Goal: Task Accomplishment & Management: Complete application form

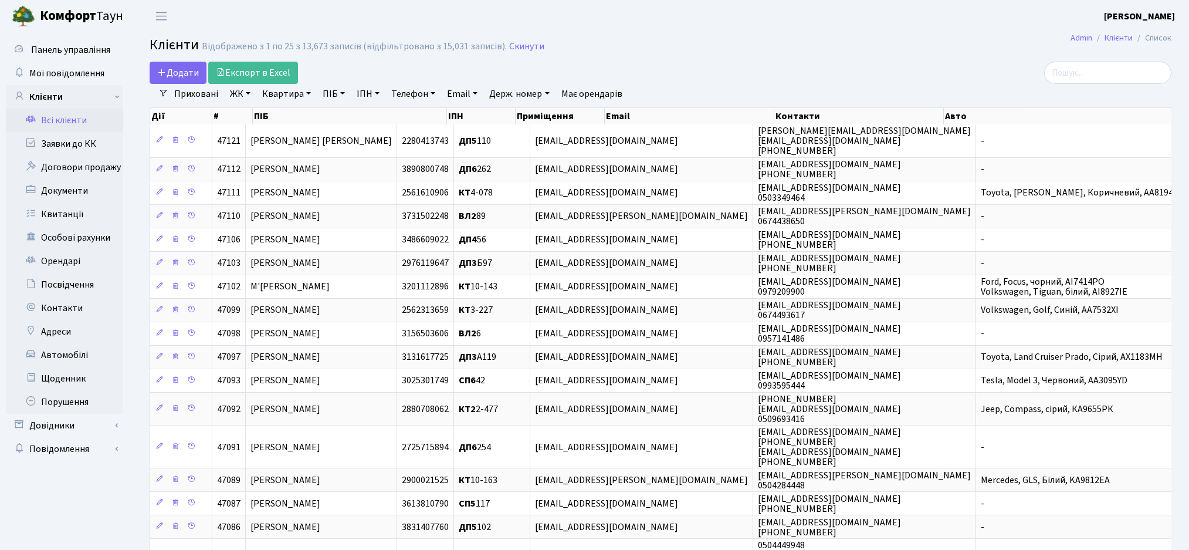
select select "25"
click at [1092, 79] on input "search" at bounding box center [1107, 73] width 127 height 22
type input "lt[nzh"
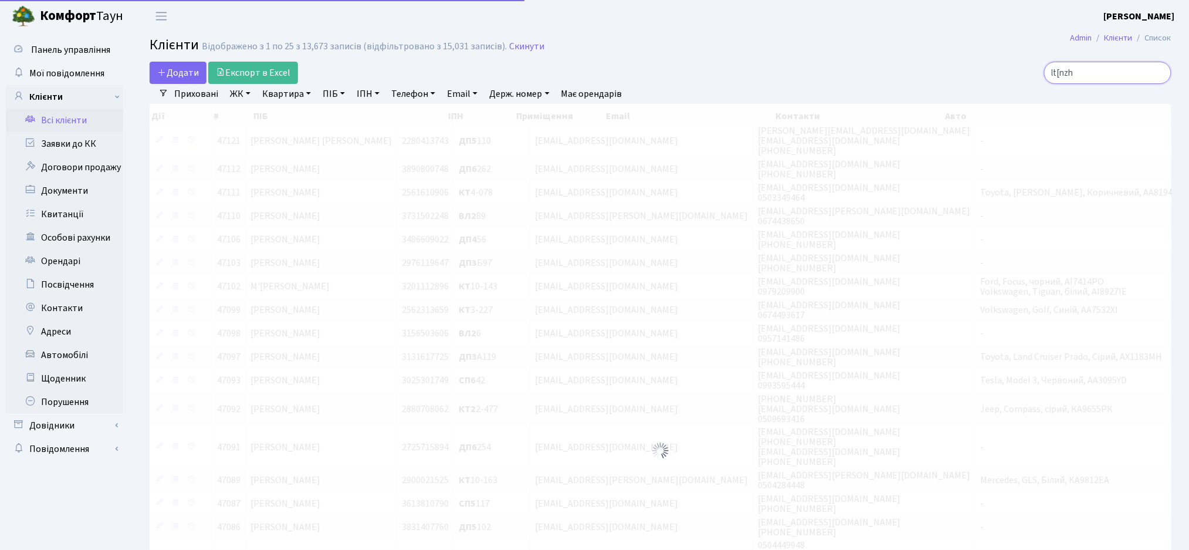
drag, startPoint x: 1099, startPoint y: 73, endPoint x: 980, endPoint y: 55, distance: 119.8
click at [988, 62] on div "lt[nzh" at bounding box center [1006, 73] width 329 height 22
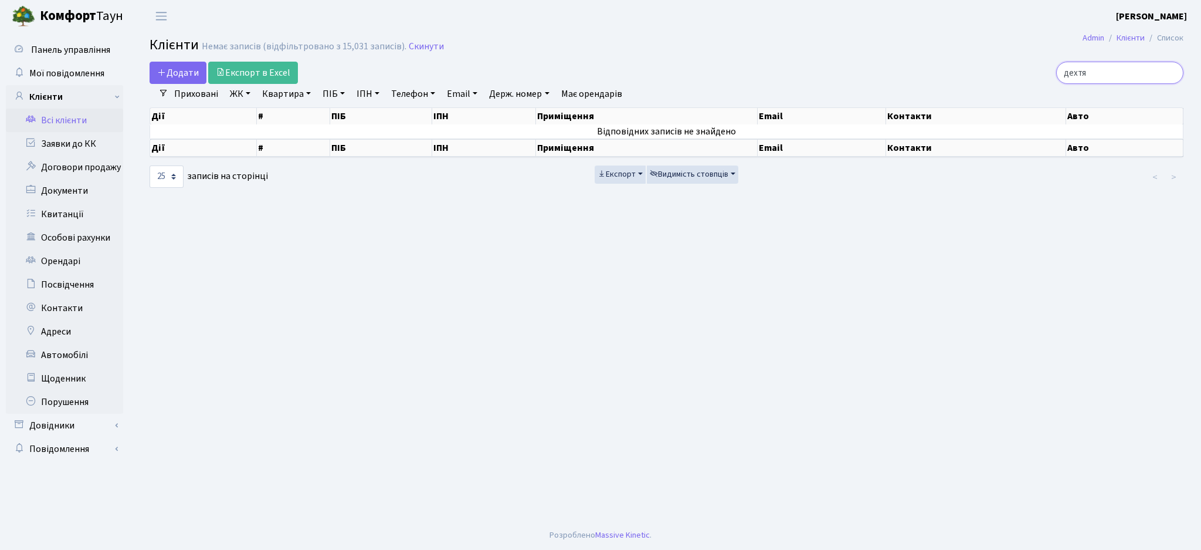
type input "дехтя"
click at [95, 119] on link "Всі клієнти" at bounding box center [64, 120] width 117 height 23
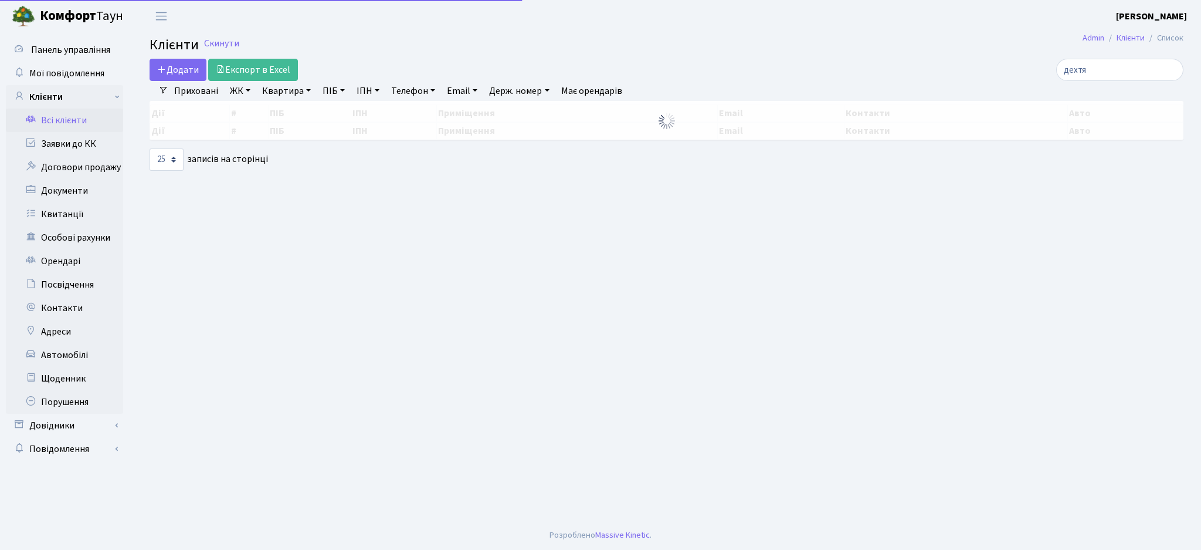
select select "25"
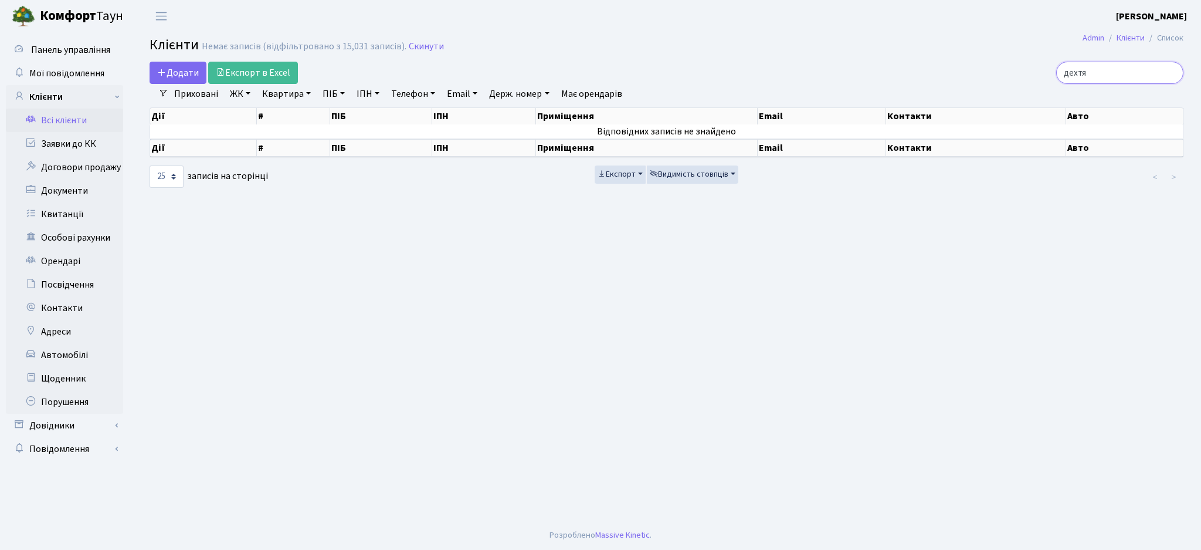
click at [1110, 72] on input "дехтя" at bounding box center [1119, 73] width 127 height 22
drag, startPoint x: 1113, startPoint y: 74, endPoint x: 952, endPoint y: 74, distance: 161.3
click at [954, 74] on div "дехтя" at bounding box center [1017, 73] width 333 height 22
type input "ж"
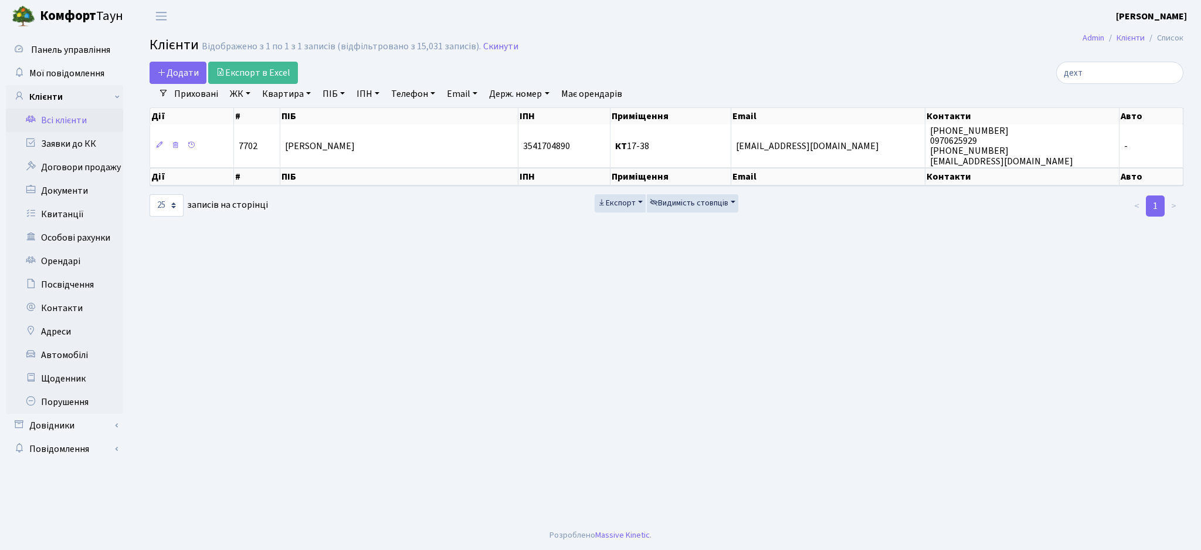
drag, startPoint x: 1119, startPoint y: 56, endPoint x: 1028, endPoint y: 56, distance: 90.9
click at [1028, 56] on h2 "Клієнти Відображено з 1 по 1 з 1 записів (відфільтровано з 15,031 записів). Ски…" at bounding box center [667, 47] width 1034 height 20
drag, startPoint x: 1119, startPoint y: 70, endPoint x: 849, endPoint y: 36, distance: 272.6
click at [849, 36] on main "Admin Клієнти Список Клієнти Відображено з 1 по 1 з 1 записів (відфільтровано з…" at bounding box center [666, 276] width 1069 height 488
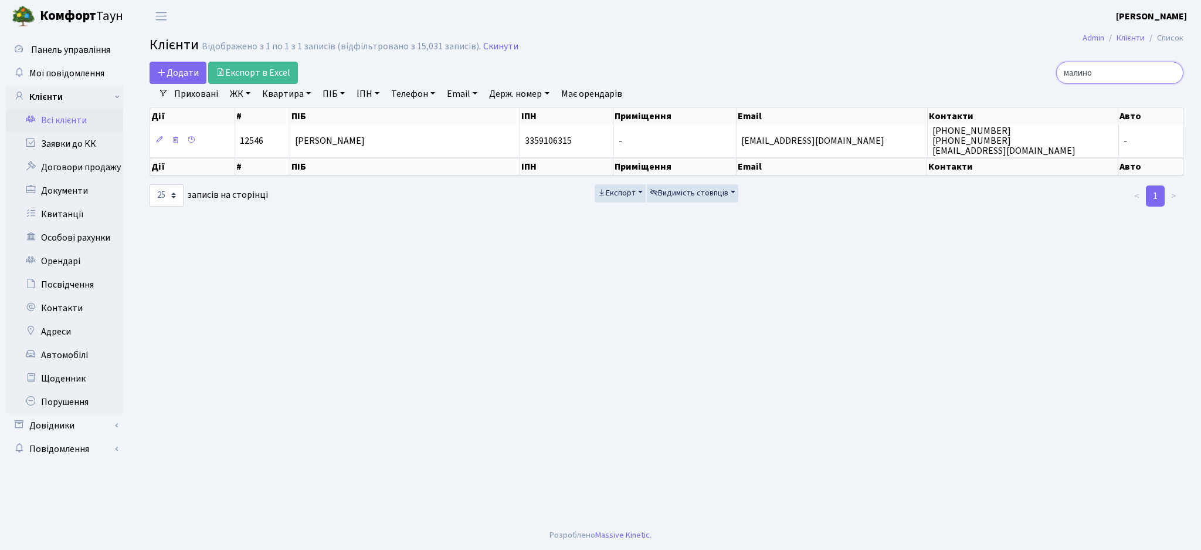
drag, startPoint x: 1129, startPoint y: 77, endPoint x: 1012, endPoint y: 64, distance: 117.5
click at [1012, 64] on div "малино" at bounding box center [1017, 73] width 333 height 22
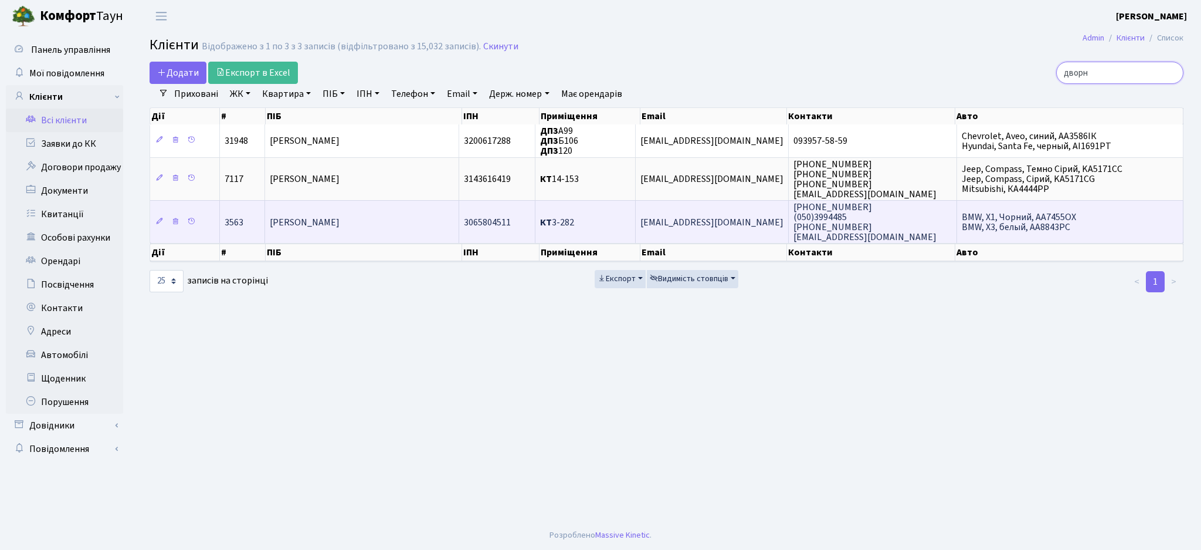
type input "дворн"
click at [361, 233] on td "Дворник Андрій Васильович" at bounding box center [362, 221] width 194 height 43
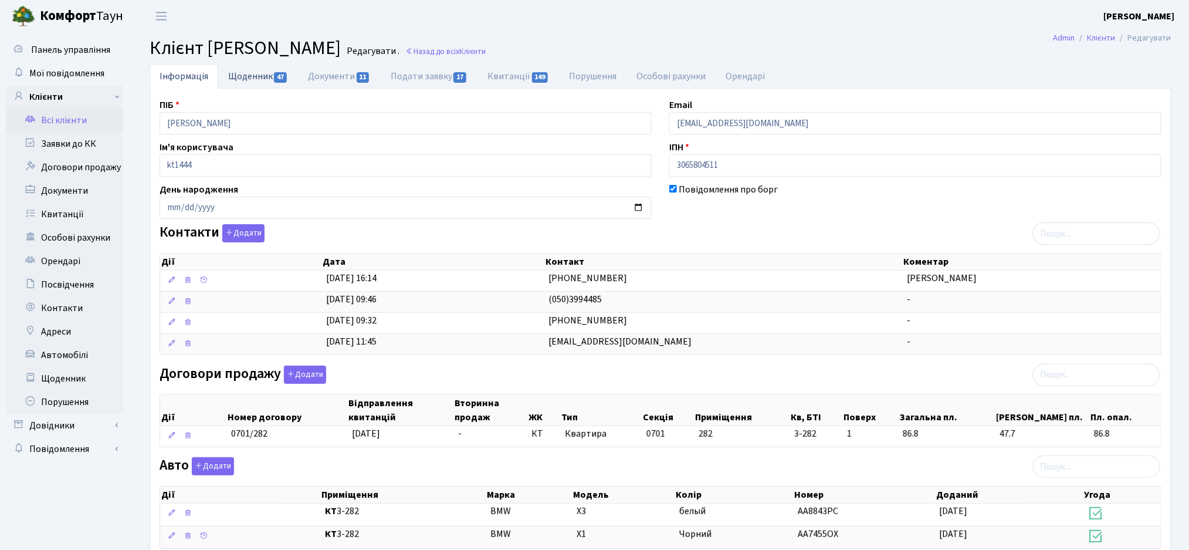
click at [277, 80] on span "47" at bounding box center [280, 77] width 13 height 11
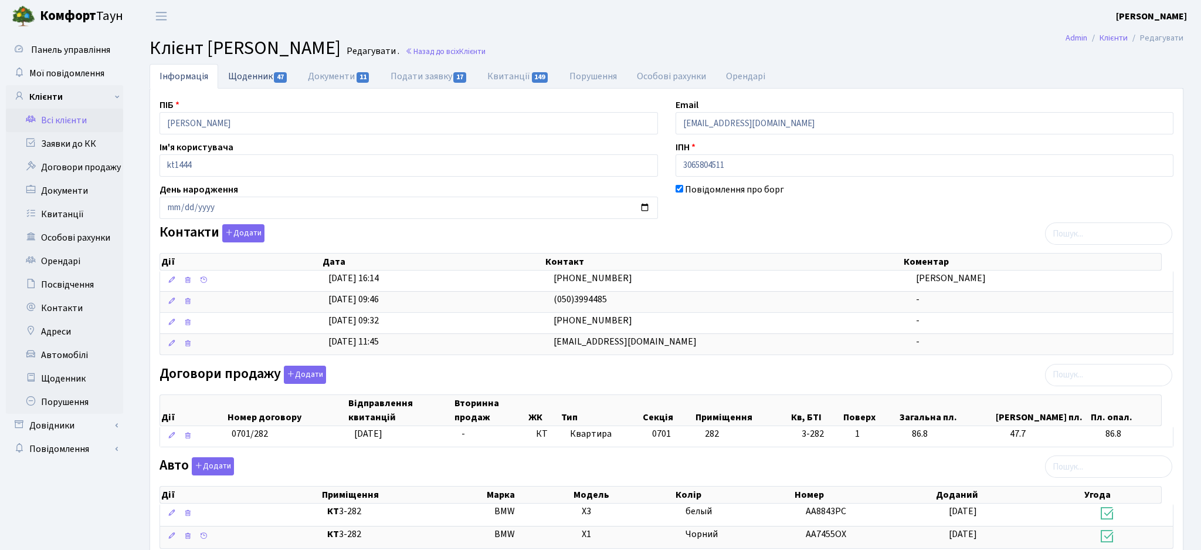
select select "25"
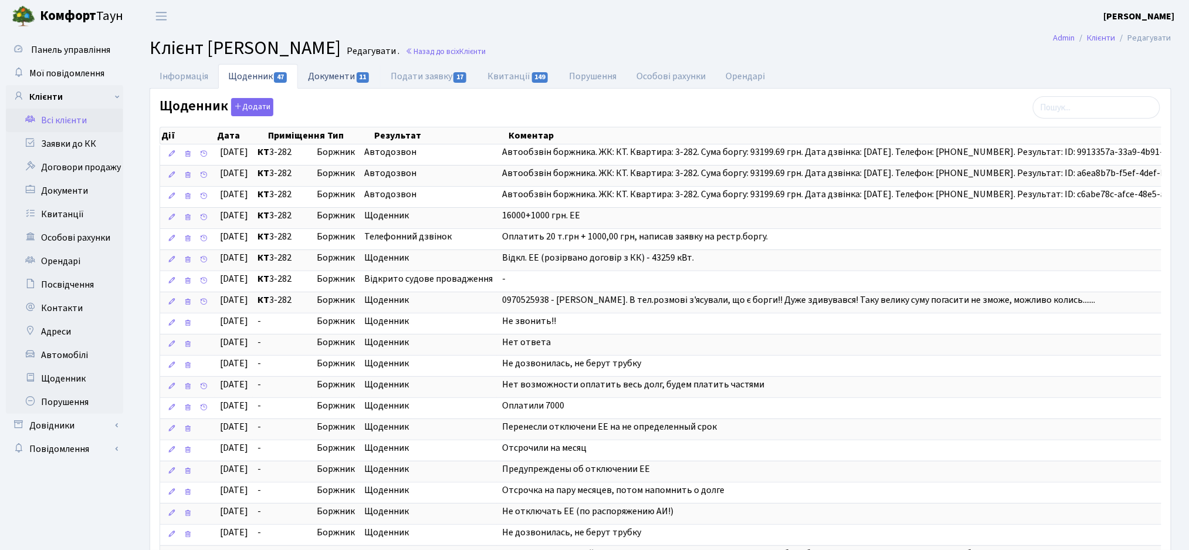
click at [335, 70] on link "Документи 11" at bounding box center [339, 76] width 82 height 24
select select "25"
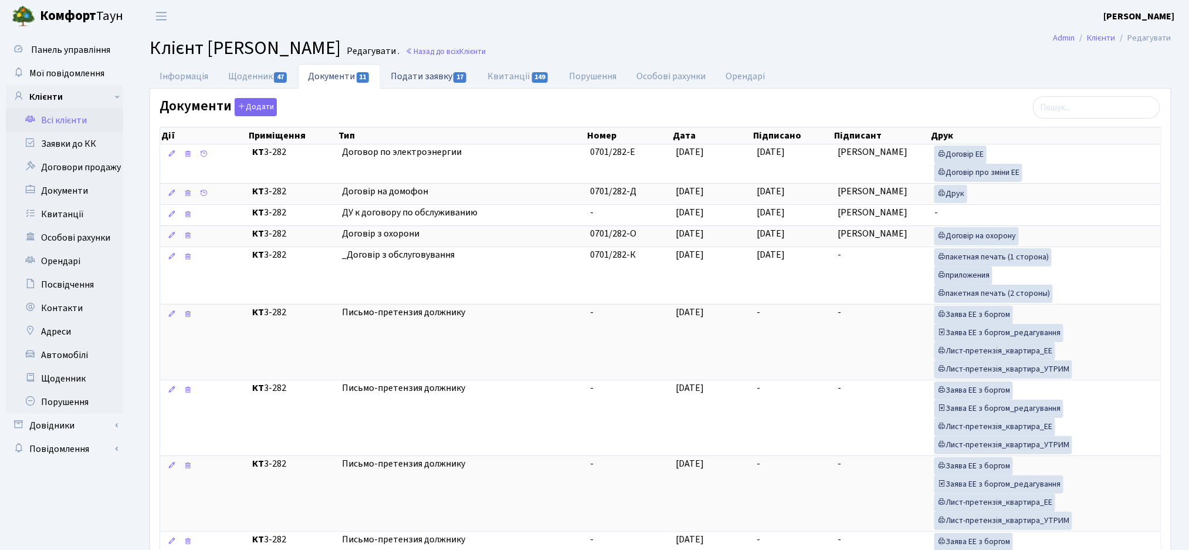
click at [431, 70] on link "Подати заявку 17" at bounding box center [429, 76] width 97 height 24
select select "25"
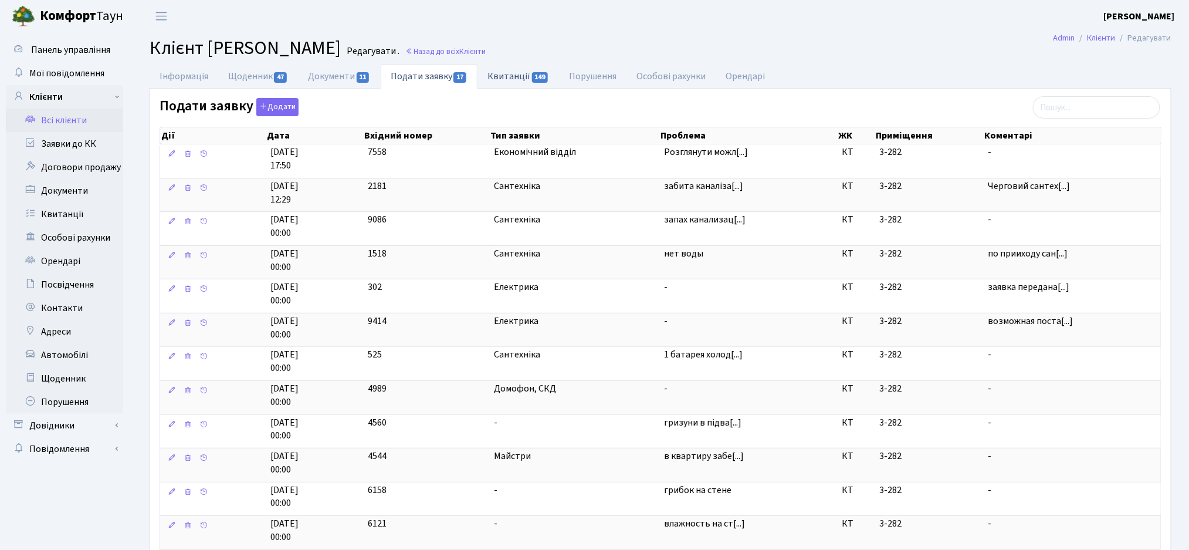
click at [524, 65] on link "Квитанції 149" at bounding box center [518, 76] width 82 height 24
select select "25"
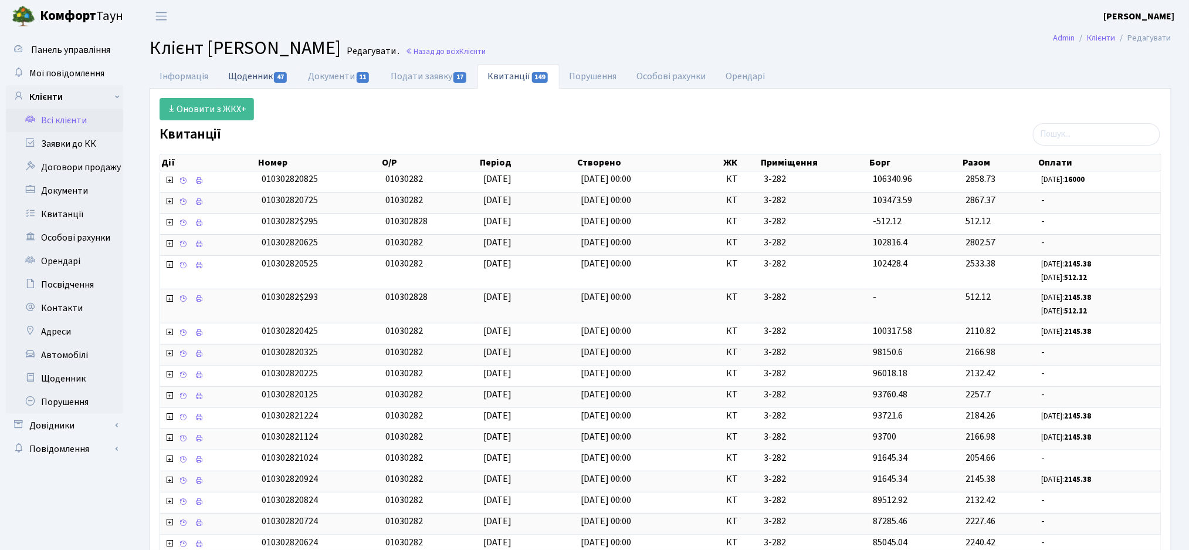
click at [249, 72] on link "Щоденник 47" at bounding box center [258, 76] width 80 height 24
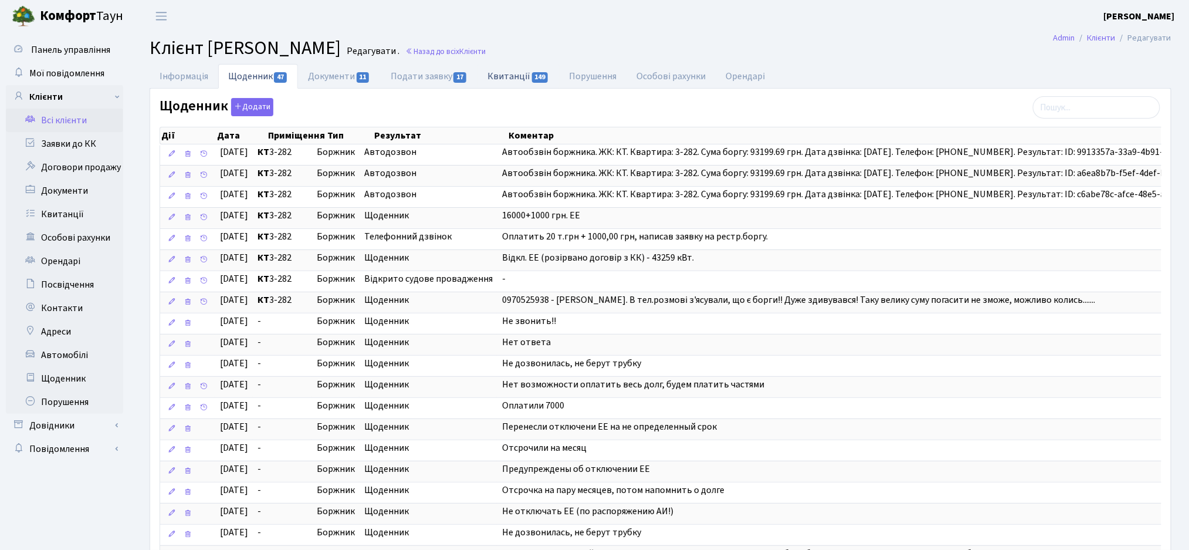
click at [513, 79] on link "Квитанції 149" at bounding box center [518, 76] width 82 height 24
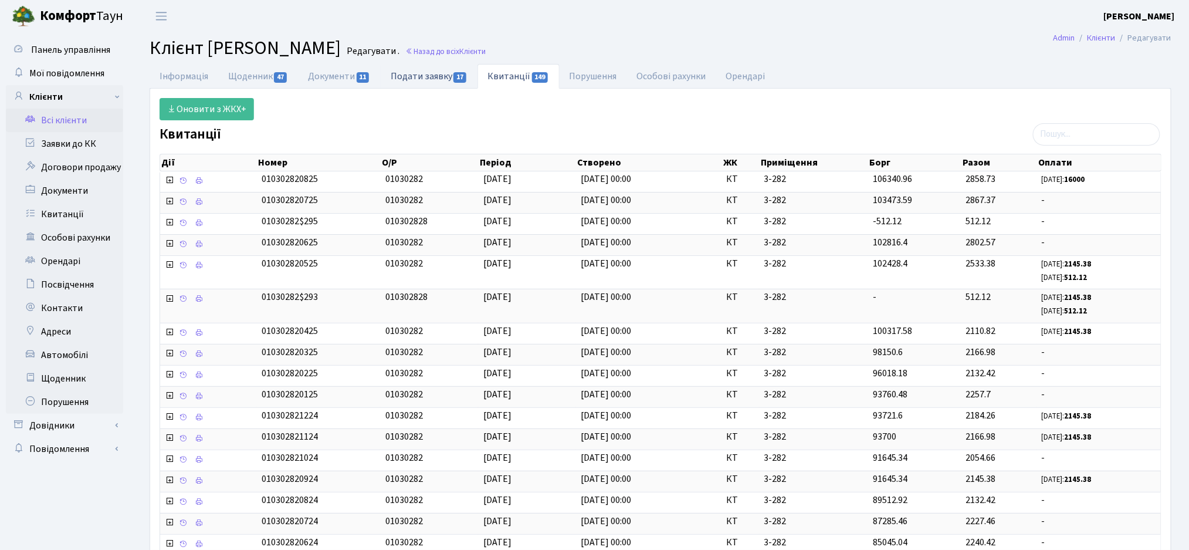
click at [445, 69] on link "Подати заявку 17" at bounding box center [429, 76] width 97 height 24
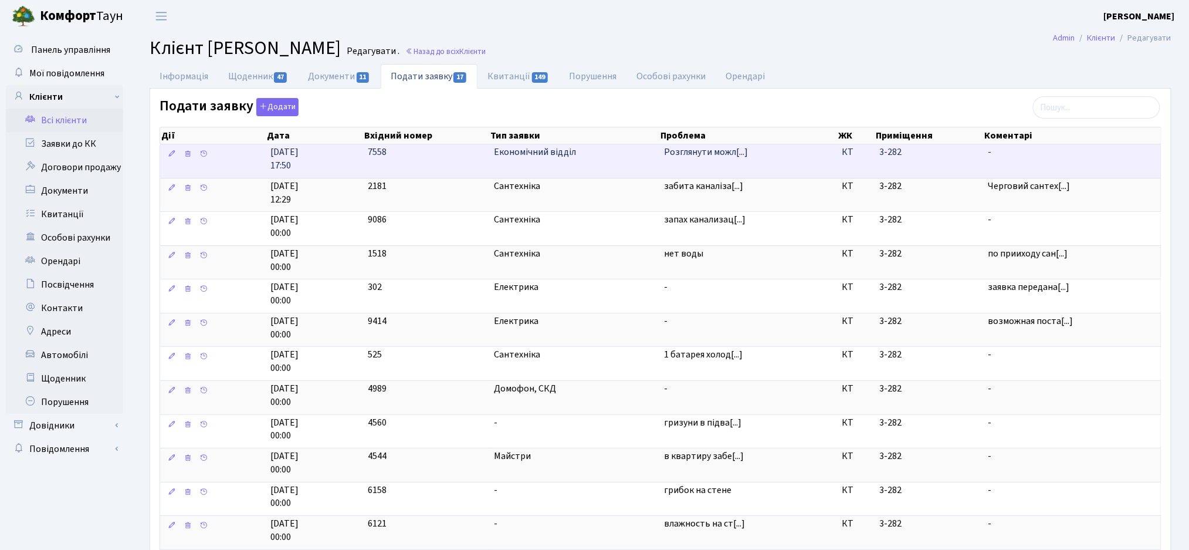
click at [683, 160] on td "Розглянути можл[...]" at bounding box center [748, 160] width 178 height 33
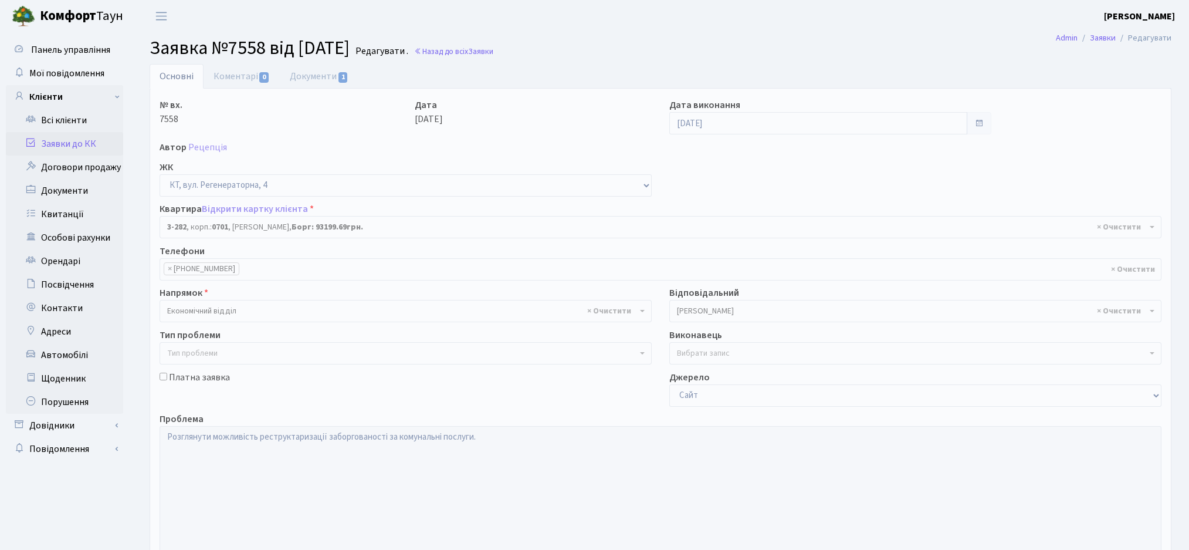
select select "1500"
click at [326, 69] on link "Документи 1" at bounding box center [319, 76] width 79 height 24
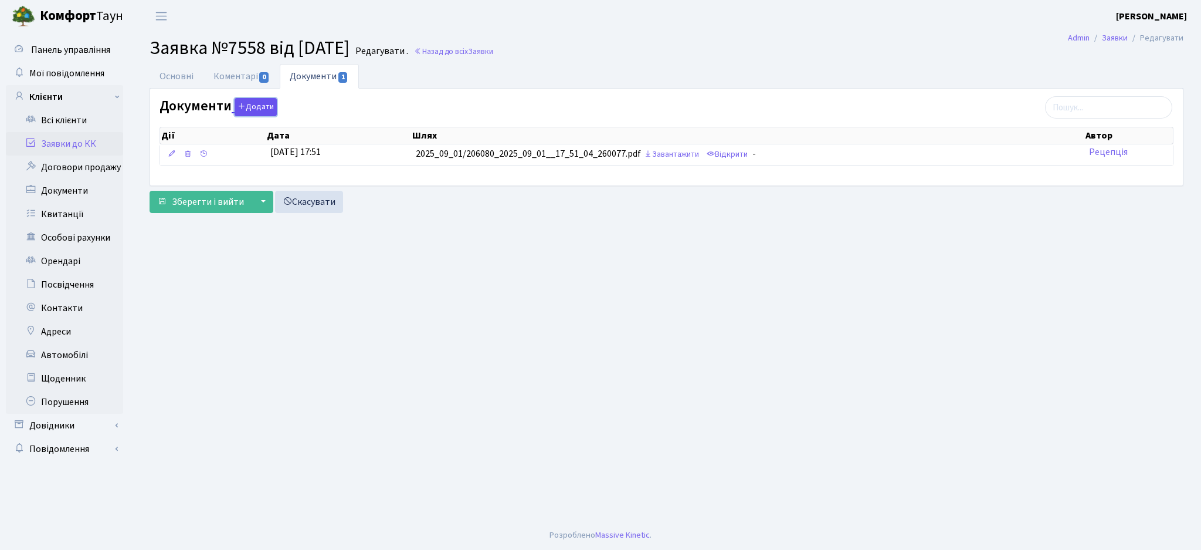
click at [263, 115] on button "Додати" at bounding box center [256, 107] width 42 height 18
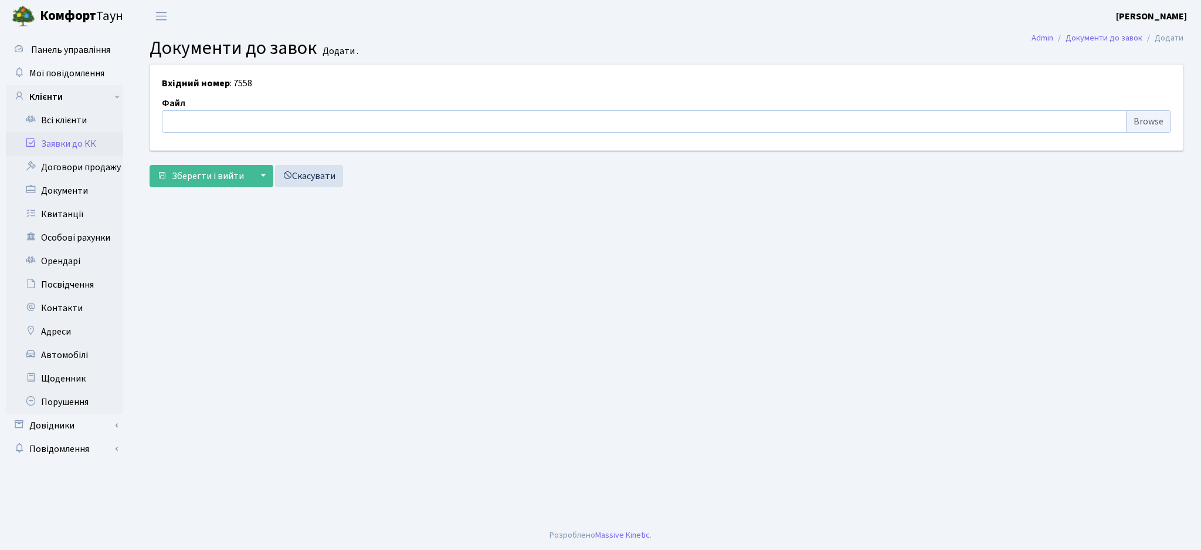
click at [1061, 118] on input "file" at bounding box center [667, 121] width 1010 height 22
